Goal: Find specific page/section: Find specific page/section

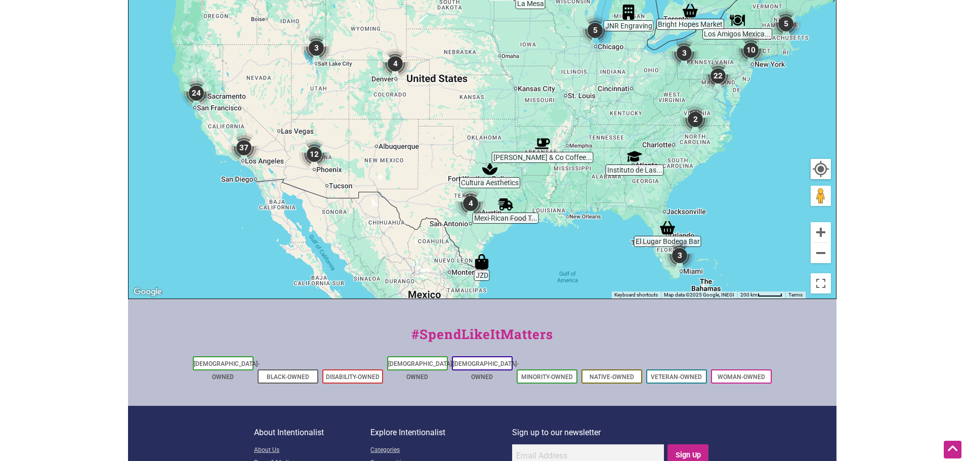
scroll to position [304, 0]
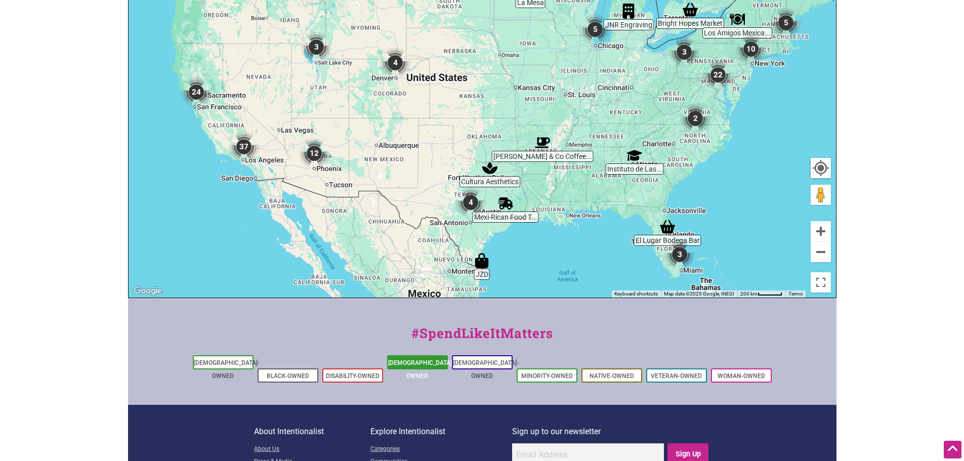
click at [425, 362] on link "[DEMOGRAPHIC_DATA]-Owned" at bounding box center [421, 369] width 66 height 20
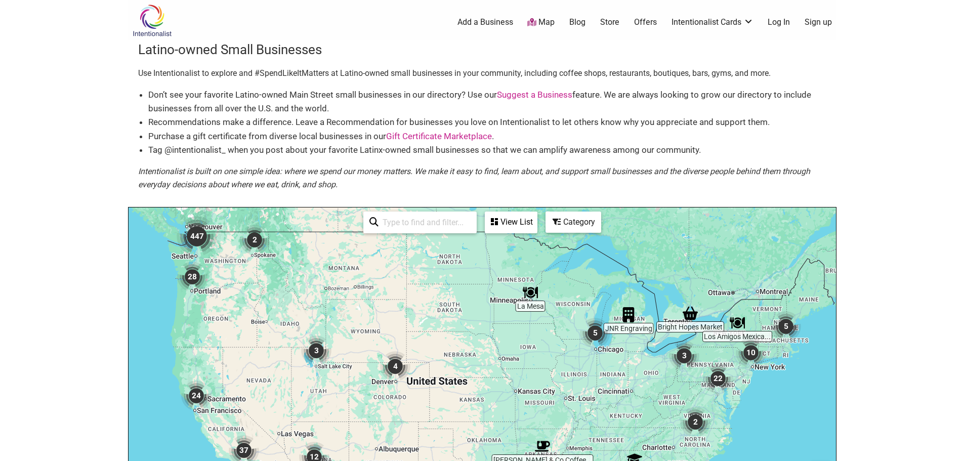
click at [429, 219] on input "search" at bounding box center [424, 222] width 92 height 20
type input "46222"
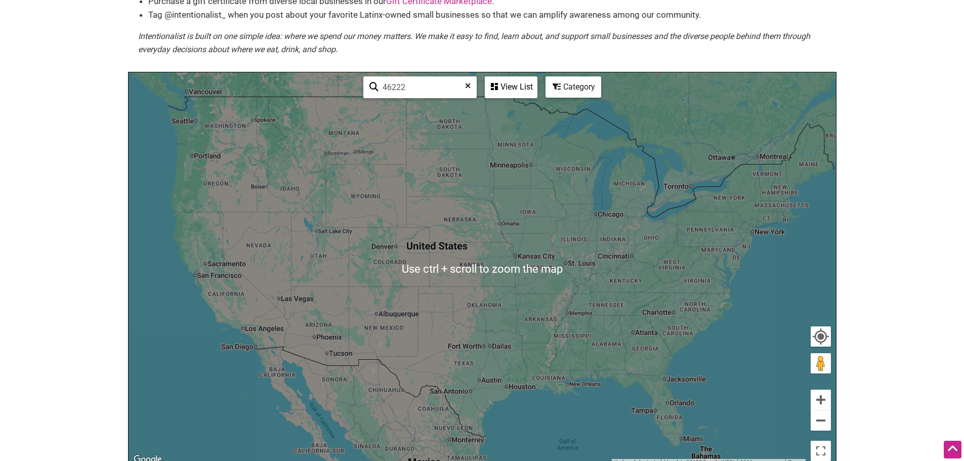
scroll to position [152, 0]
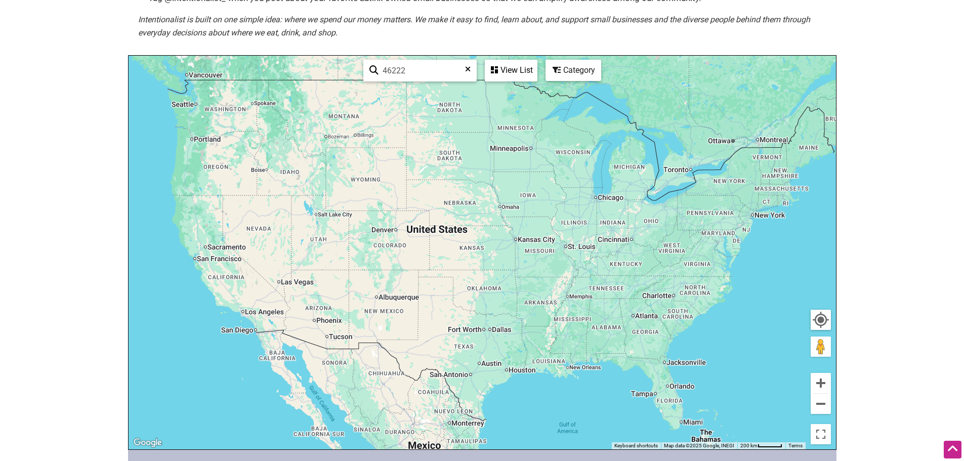
drag, startPoint x: 818, startPoint y: 345, endPoint x: 614, endPoint y: 222, distance: 238.5
click at [614, 222] on div "To navigate, press the arrow keys. Use ctrl + scroll to zoom the map 46222 See …" at bounding box center [481, 253] width 707 height 394
drag, startPoint x: 817, startPoint y: 342, endPoint x: 612, endPoint y: 232, distance: 233.1
click at [612, 232] on div "To navigate, press the arrow keys. Use ctrl + scroll to zoom the map 46222 See …" at bounding box center [481, 253] width 707 height 394
click at [611, 224] on div "To navigate, press the arrow keys." at bounding box center [481, 253] width 707 height 394
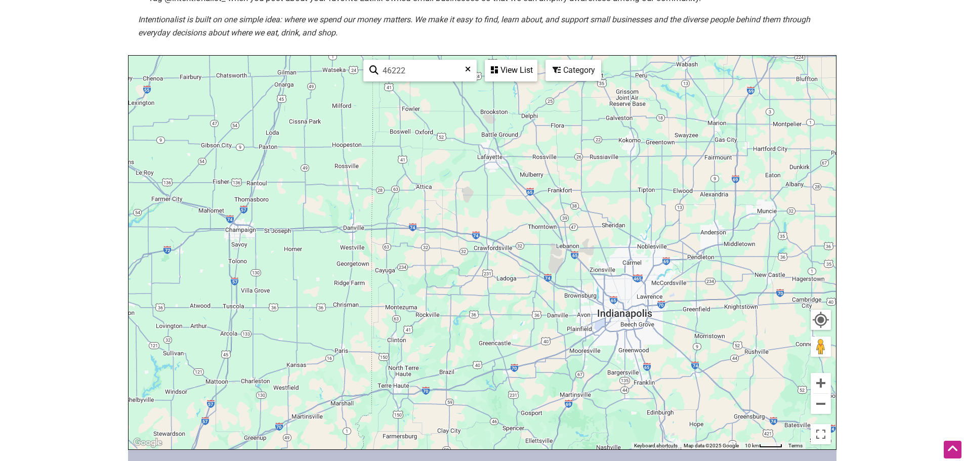
click at [611, 224] on div "To navigate, press the arrow keys." at bounding box center [481, 253] width 707 height 394
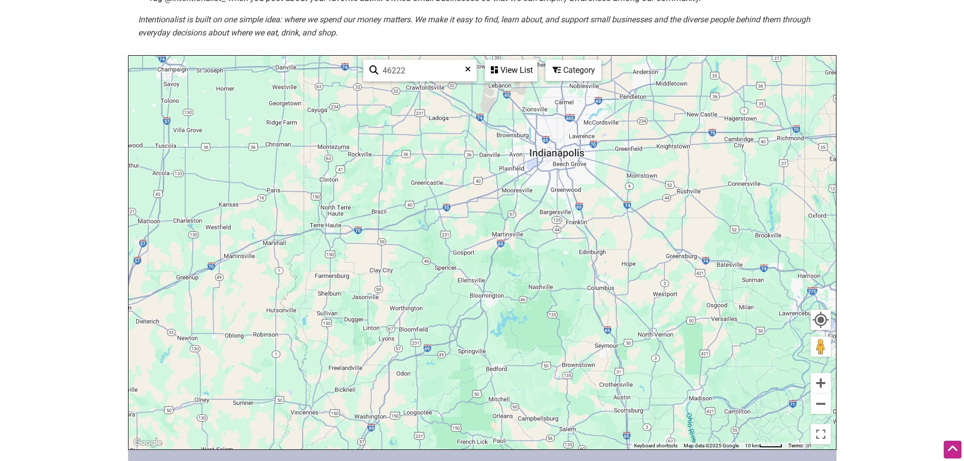
drag, startPoint x: 686, startPoint y: 320, endPoint x: 618, endPoint y: 159, distance: 175.0
click at [618, 159] on div "To navigate, press the arrow keys." at bounding box center [481, 253] width 707 height 394
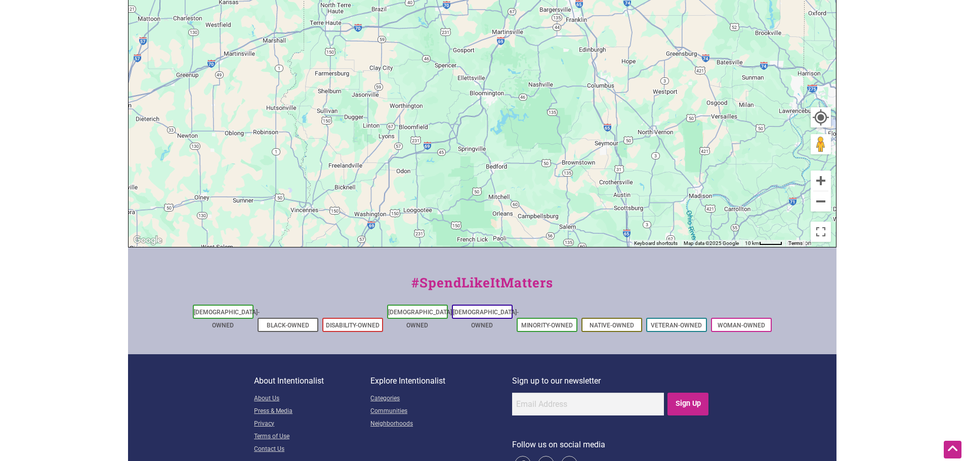
scroll to position [381, 0]
